Goal: Communication & Community: Answer question/provide support

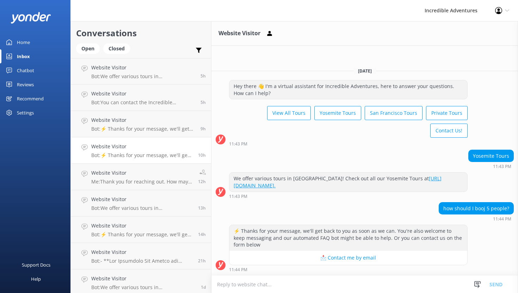
click at [357, 258] on button "📩 Contact me by email" at bounding box center [348, 258] width 238 height 14
click at [139, 144] on h4 "Website Visitor" at bounding box center [141, 147] width 101 height 8
